Goal: Information Seeking & Learning: Get advice/opinions

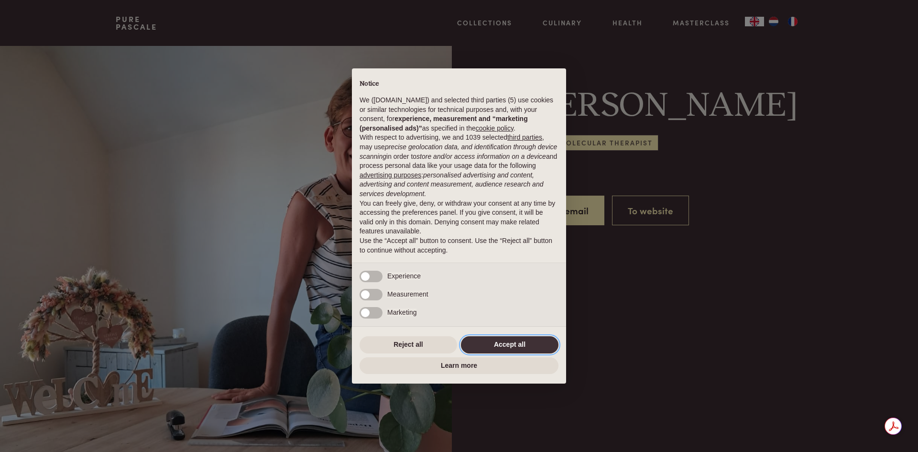
click at [517, 343] on button "Accept all" at bounding box center [510, 344] width 98 height 17
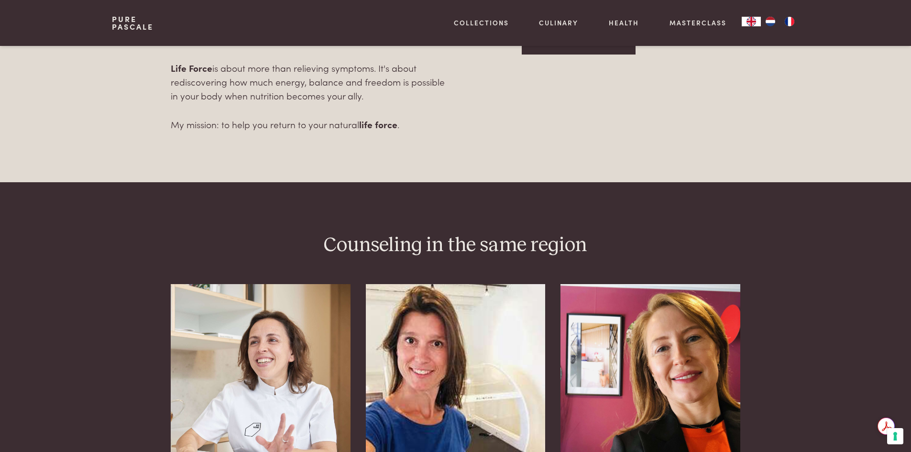
scroll to position [813, 0]
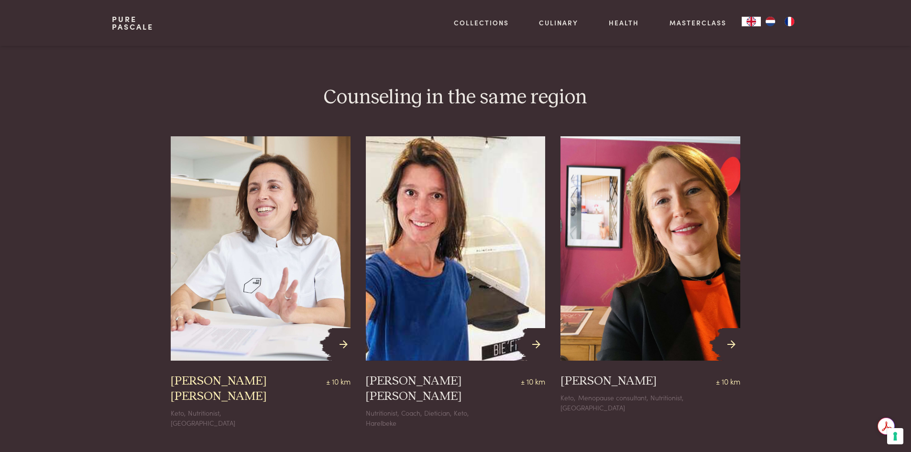
click at [339, 345] on div at bounding box center [341, 344] width 18 height 33
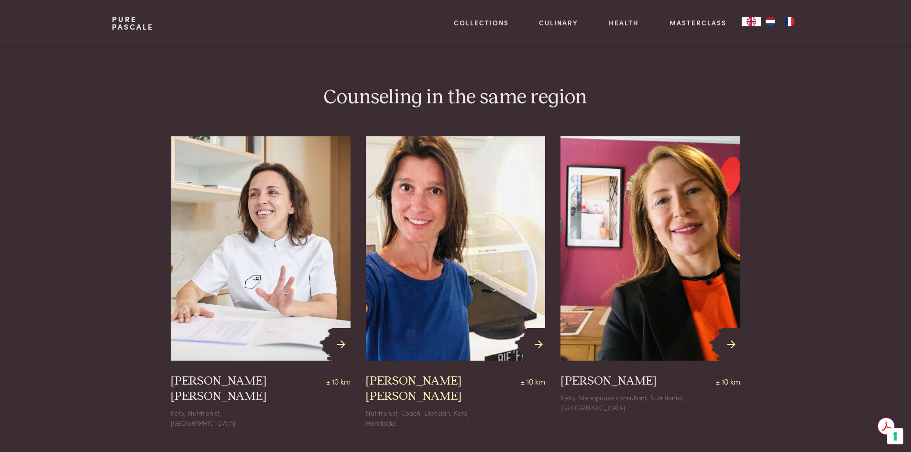
click at [426, 381] on h3 "[PERSON_NAME] [PERSON_NAME]" at bounding box center [441, 388] width 150 height 31
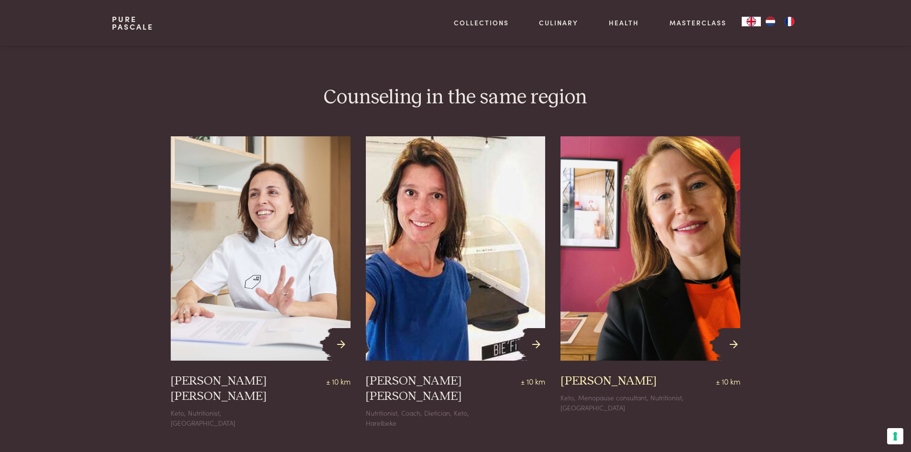
click at [644, 344] on img at bounding box center [651, 248] width 198 height 247
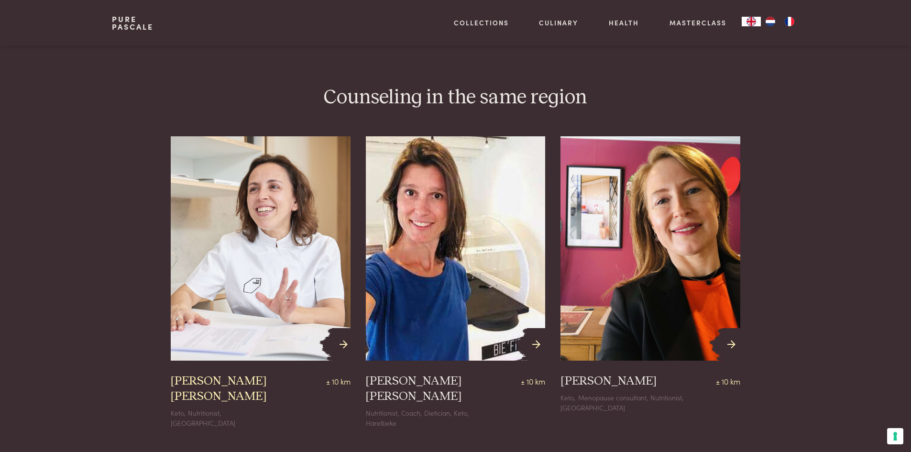
click at [259, 386] on h3 "[PERSON_NAME] [PERSON_NAME]" at bounding box center [246, 388] width 150 height 31
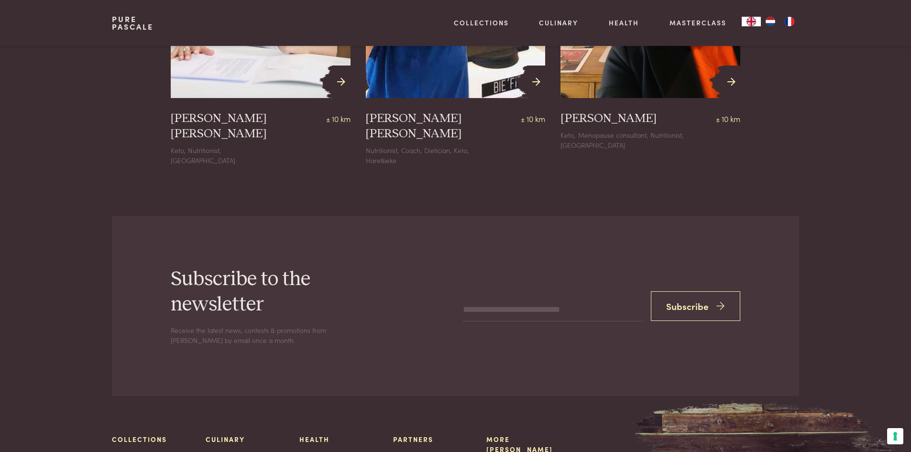
scroll to position [1052, 0]
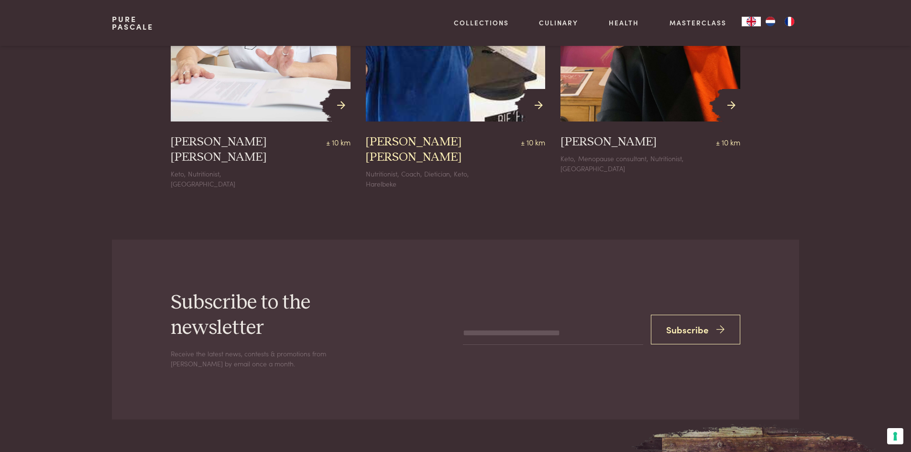
click at [457, 138] on h3 "[PERSON_NAME] [PERSON_NAME]" at bounding box center [441, 149] width 150 height 31
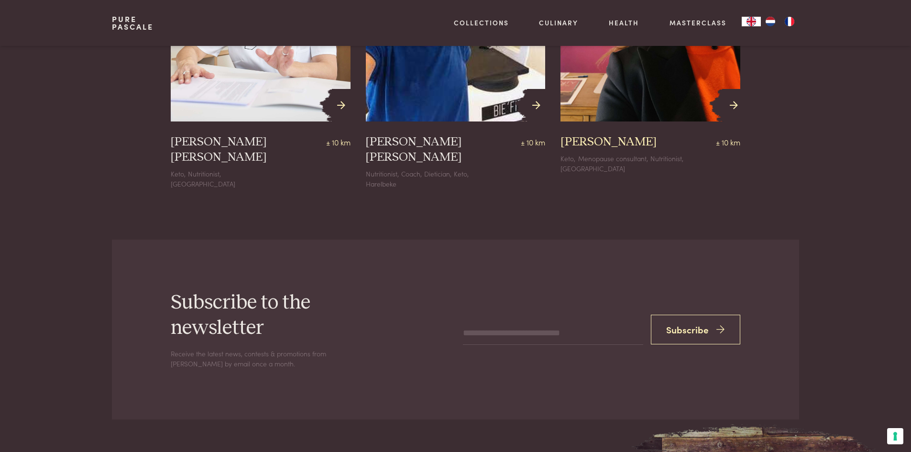
click at [637, 140] on h3 "[PERSON_NAME]" at bounding box center [608, 141] width 96 height 15
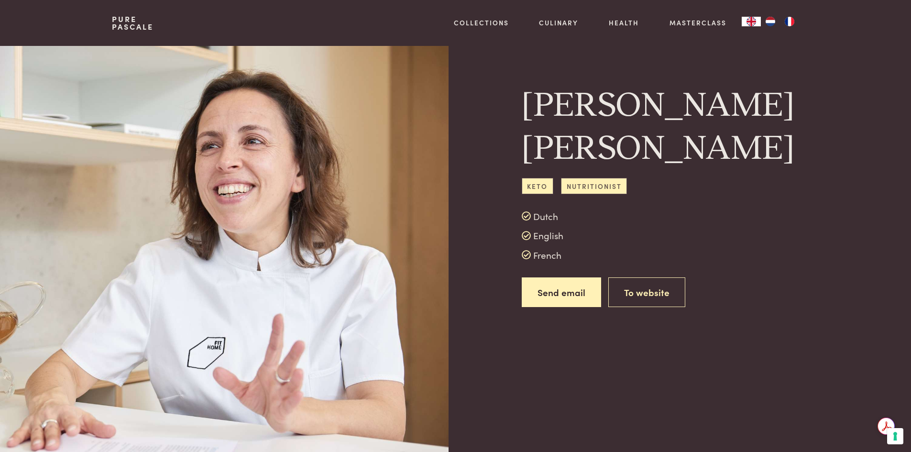
click at [598, 185] on span "Nutritionist" at bounding box center [594, 186] width 66 height 16
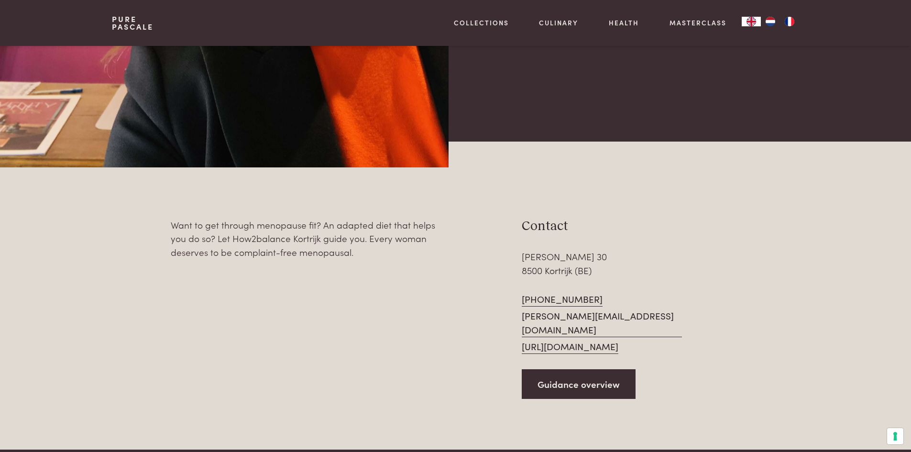
scroll to position [335, 0]
click at [591, 339] on link "https://www.how2balance.be" at bounding box center [570, 346] width 97 height 14
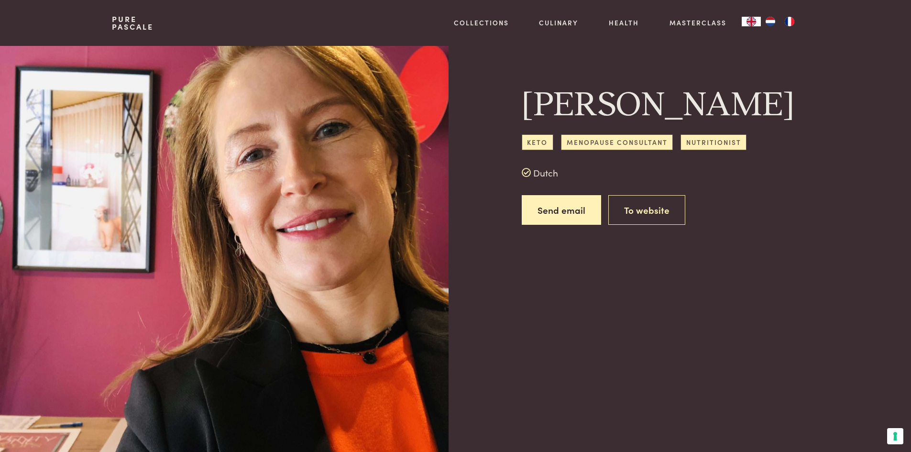
scroll to position [0, 0]
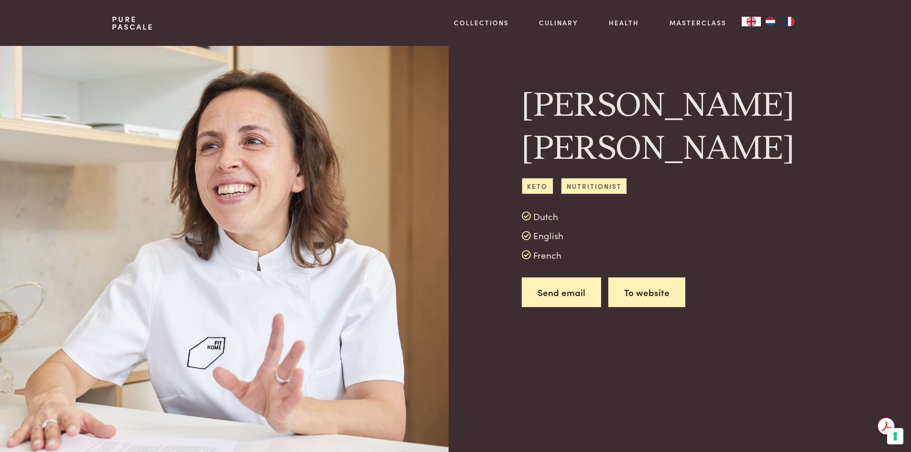
click at [641, 293] on link "To website" at bounding box center [646, 292] width 77 height 30
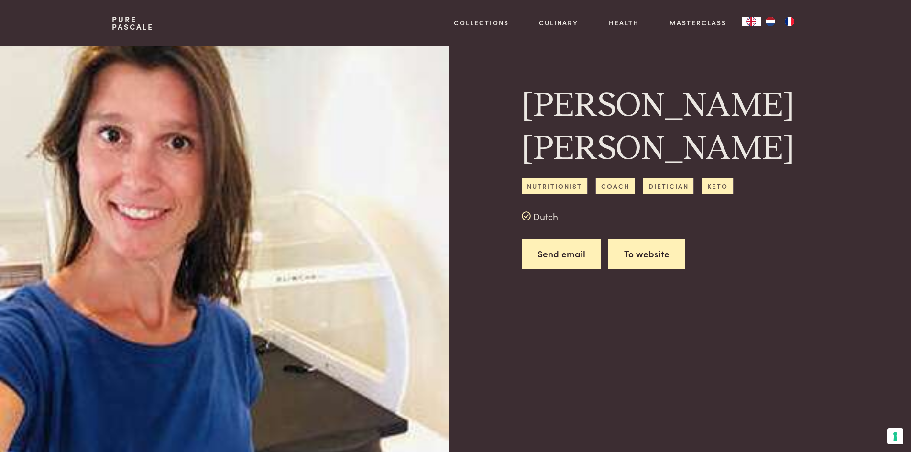
click at [662, 256] on link "To website" at bounding box center [646, 254] width 77 height 30
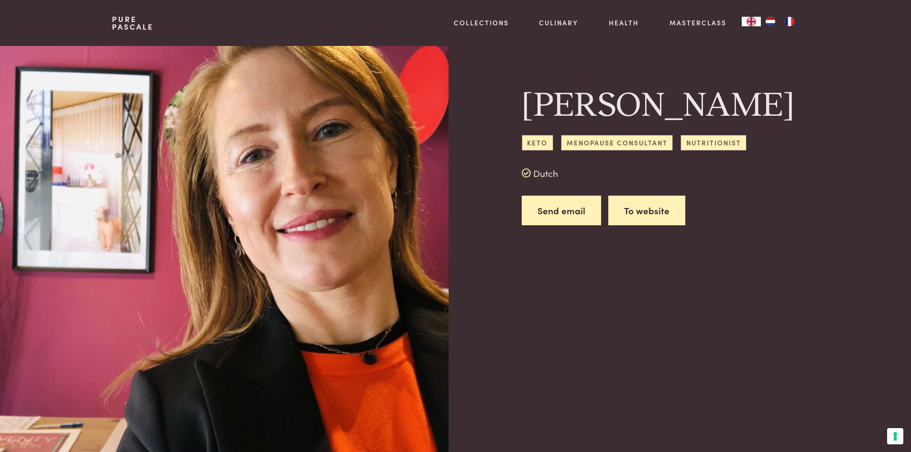
click at [658, 226] on link "To website" at bounding box center [646, 211] width 77 height 30
